Goal: Task Accomplishment & Management: Manage account settings

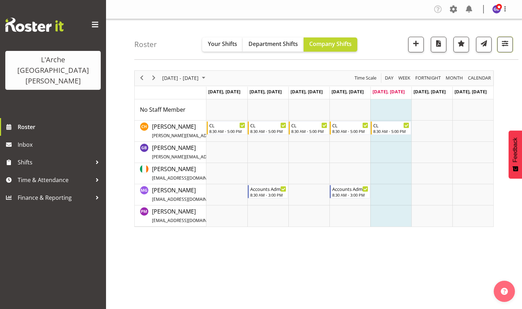
click at [504, 40] on span "button" at bounding box center [505, 43] width 9 height 9
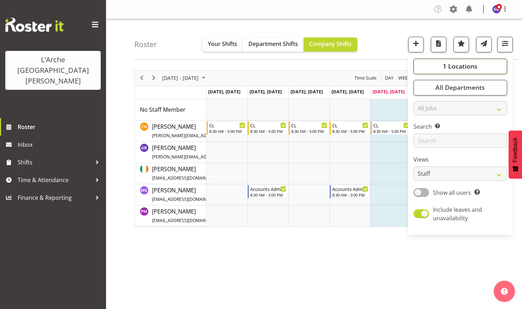
click at [451, 64] on span "1 Locations" at bounding box center [460, 66] width 35 height 8
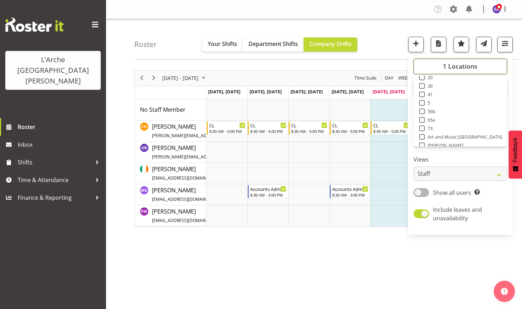
scroll to position [28, 0]
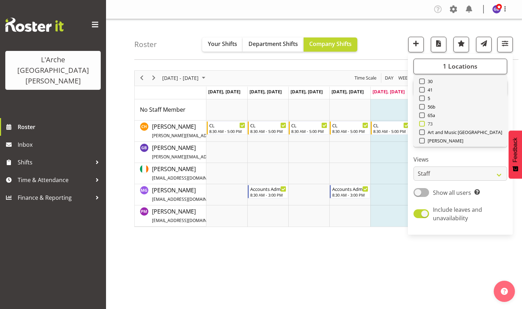
click at [422, 122] on span at bounding box center [422, 124] width 6 height 6
click at [422, 122] on input "73" at bounding box center [421, 123] width 5 height 5
checkbox input "true"
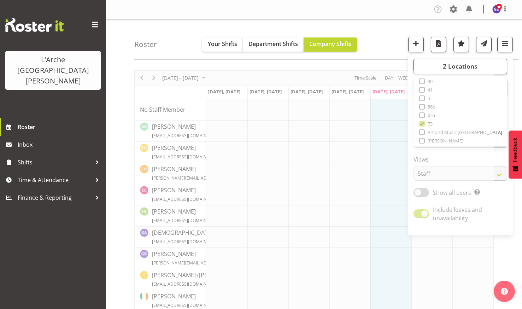
click at [385, 33] on div "Roster Your Shifts Department Shifts Company Shifts 2 Locations Clear 20 30 41 …" at bounding box center [326, 39] width 384 height 41
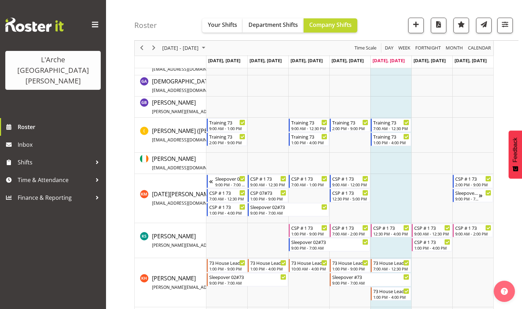
scroll to position [166, 0]
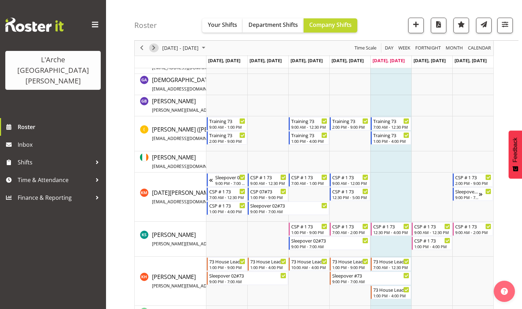
click at [154, 46] on span "Next" at bounding box center [154, 48] width 8 height 9
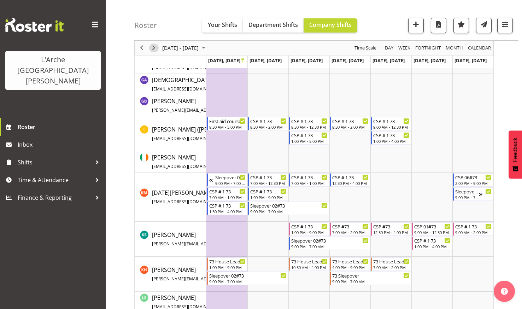
click at [154, 46] on span "Next" at bounding box center [154, 48] width 8 height 9
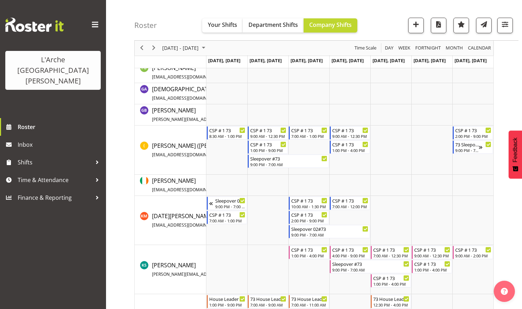
scroll to position [172, 0]
click at [504, 23] on span "button" at bounding box center [505, 24] width 9 height 9
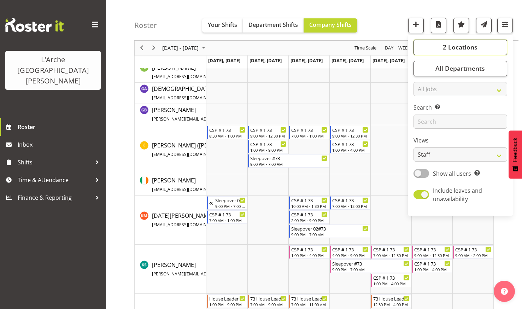
click at [444, 42] on button "2 Locations" at bounding box center [461, 48] width 94 height 16
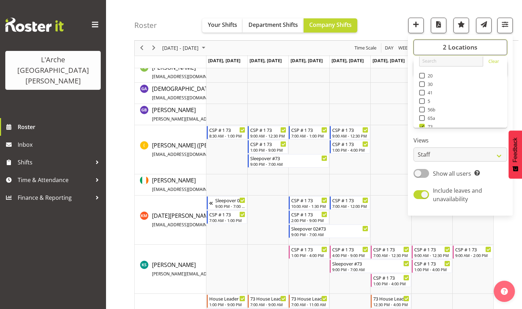
scroll to position [0, 0]
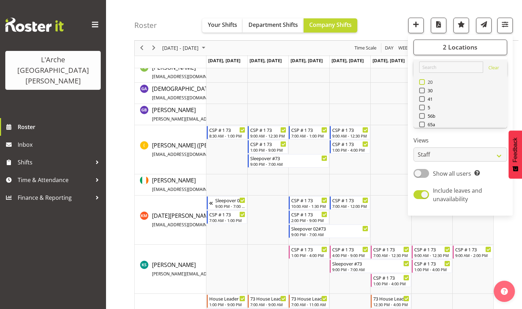
click at [423, 81] on span at bounding box center [422, 82] width 6 height 6
click at [423, 81] on input "20" at bounding box center [421, 82] width 5 height 5
checkbox input "true"
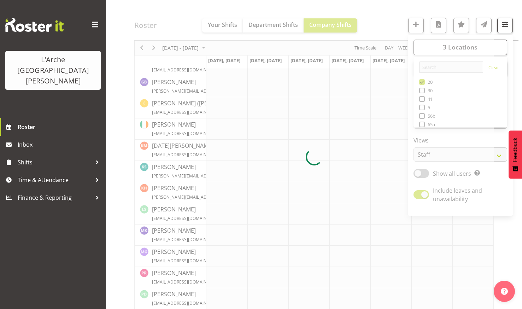
click at [384, 21] on div at bounding box center [313, 157] width 359 height 517
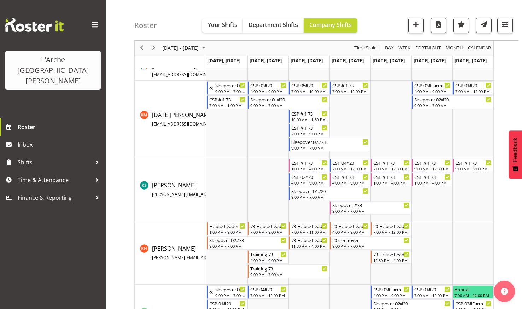
scroll to position [293, 0]
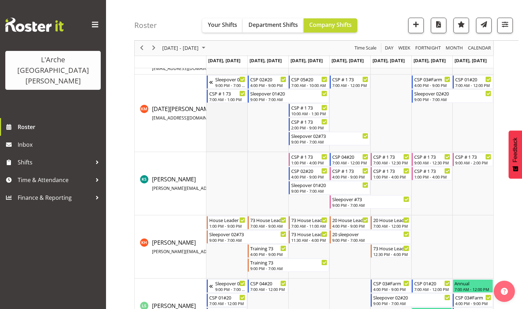
click at [229, 146] on td "Timeline Week of October 3, 2025" at bounding box center [226, 113] width 41 height 77
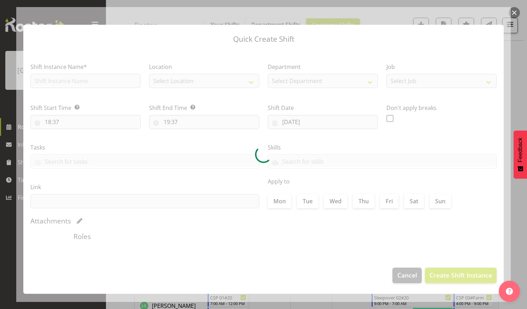
type input "[DATE]"
checkbox input "true"
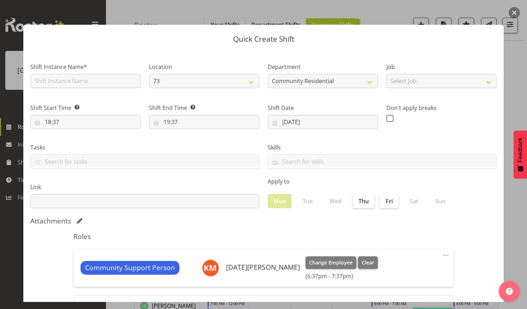
click at [515, 13] on button "button" at bounding box center [514, 12] width 11 height 11
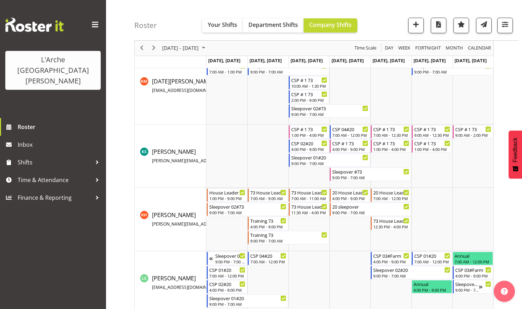
scroll to position [321, 0]
